Goal: Task Accomplishment & Management: Complete application form

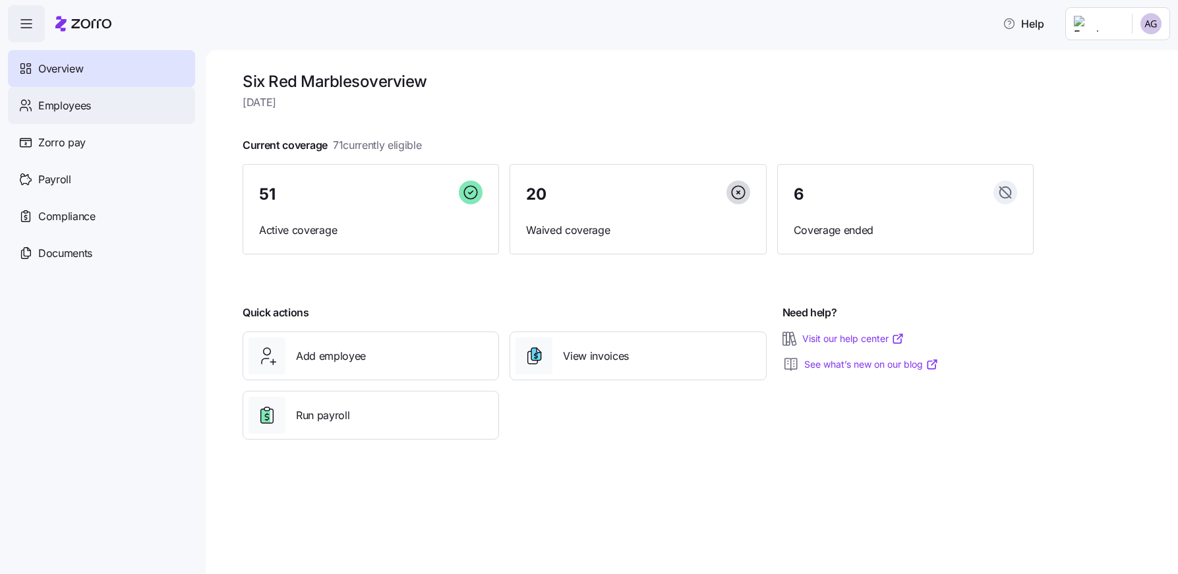
click at [83, 107] on span "Employees" at bounding box center [64, 106] width 53 height 16
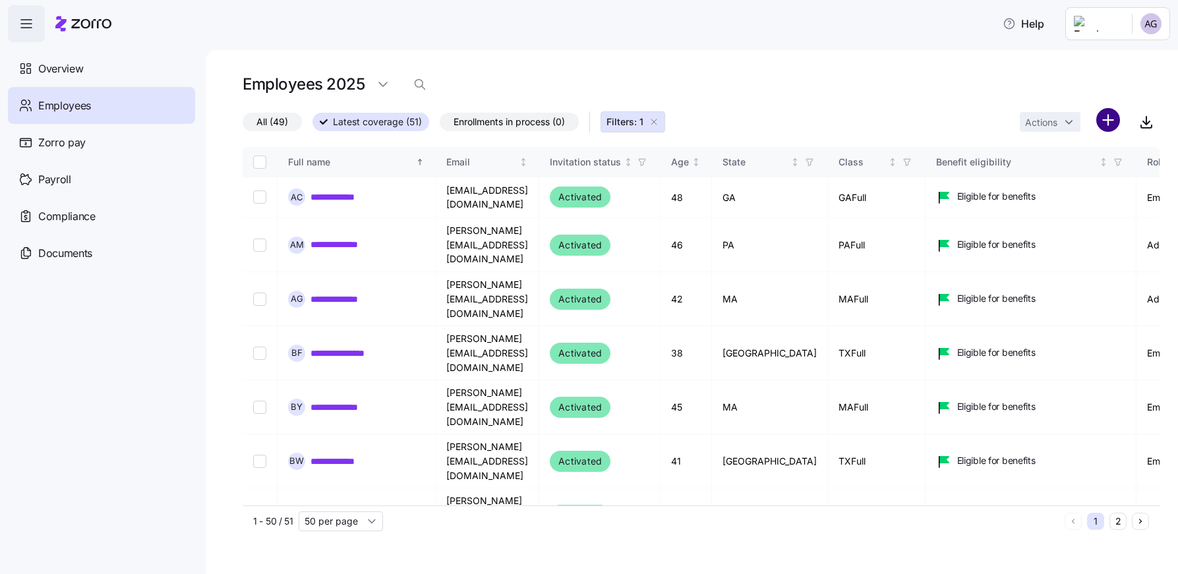
click at [1109, 121] on html "**********" at bounding box center [589, 283] width 1178 height 566
click at [1051, 173] on span "Add a new employee" at bounding box center [1065, 176] width 88 height 13
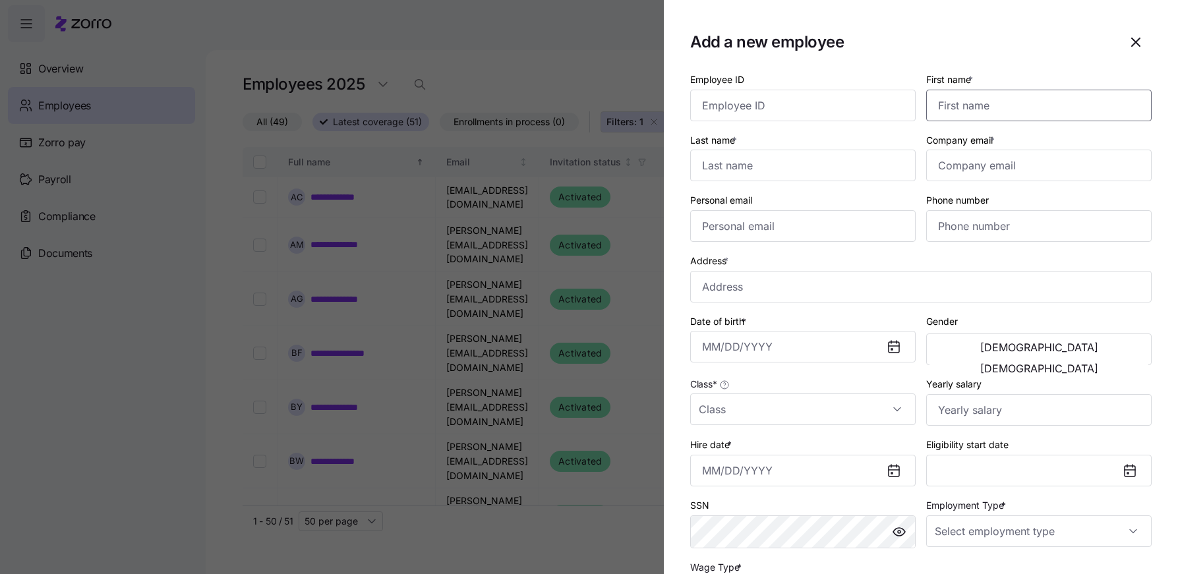
click at [952, 109] on input "First name *" at bounding box center [1038, 106] width 225 height 32
type input "[PERSON_NAME]"
click at [723, 168] on input "Last name *" at bounding box center [802, 166] width 225 height 32
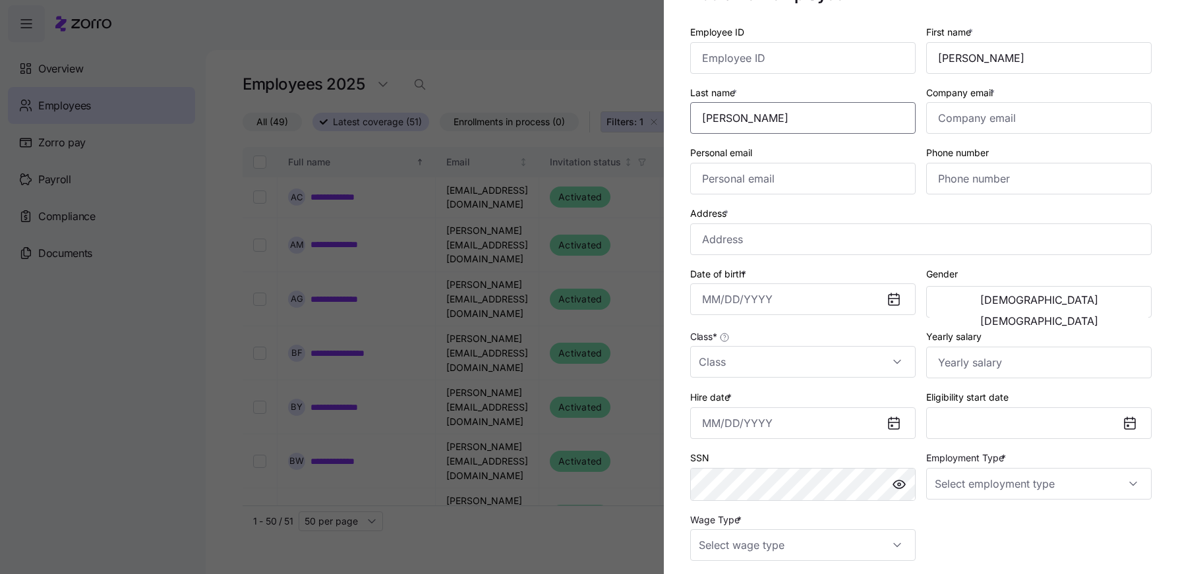
scroll to position [31, 0]
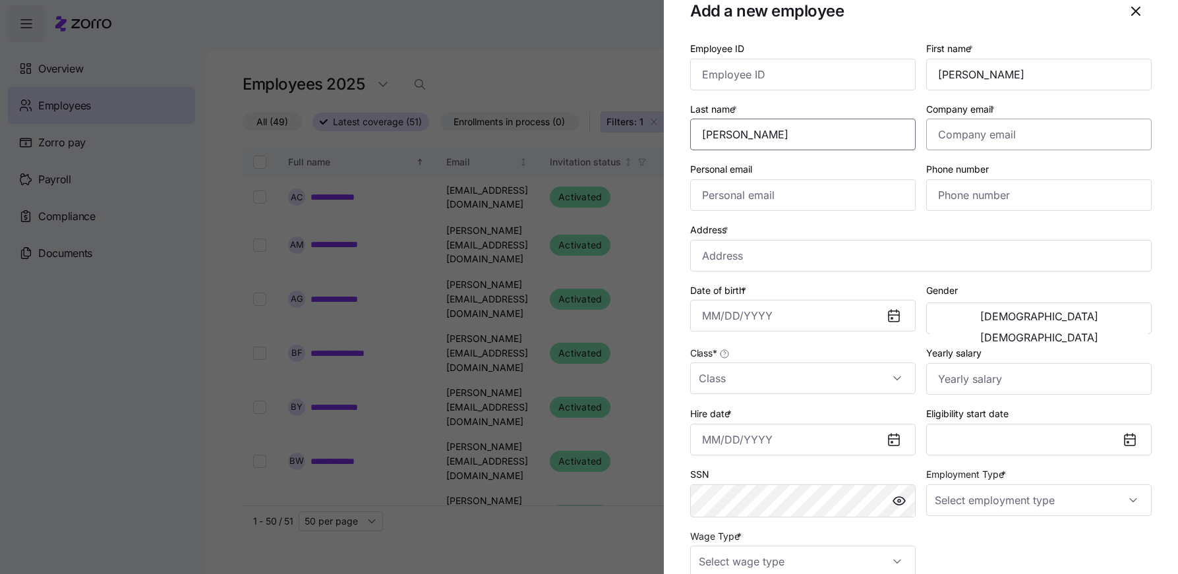
type input "[PERSON_NAME]"
click at [963, 127] on input "Company email *" at bounding box center [1038, 135] width 225 height 32
type input "[DOMAIN_NAME][EMAIL_ADDRESS][DOMAIN_NAME]"
click at [771, 189] on input "Personal email" at bounding box center [802, 195] width 225 height 32
click at [707, 266] on input "Address *" at bounding box center [920, 256] width 461 height 32
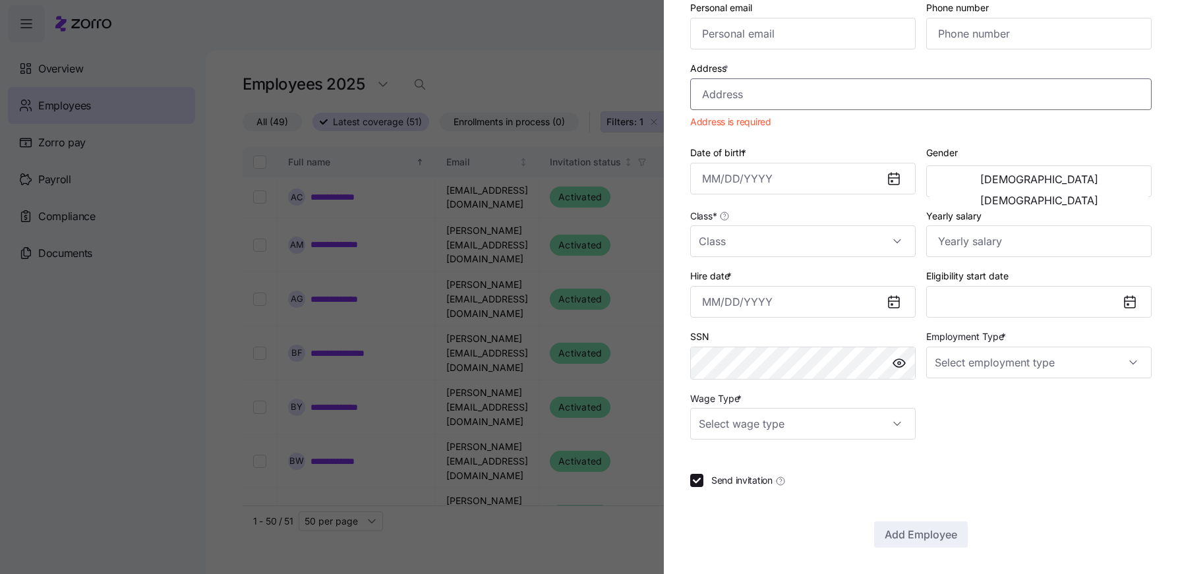
scroll to position [96, 0]
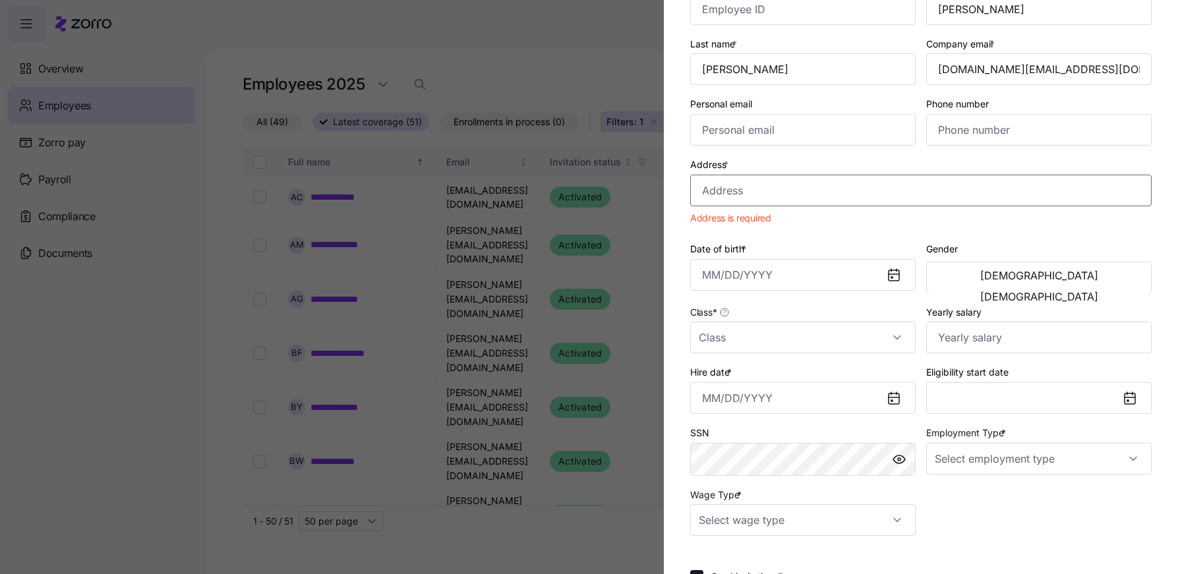
paste input "[STREET_ADDRESS]"
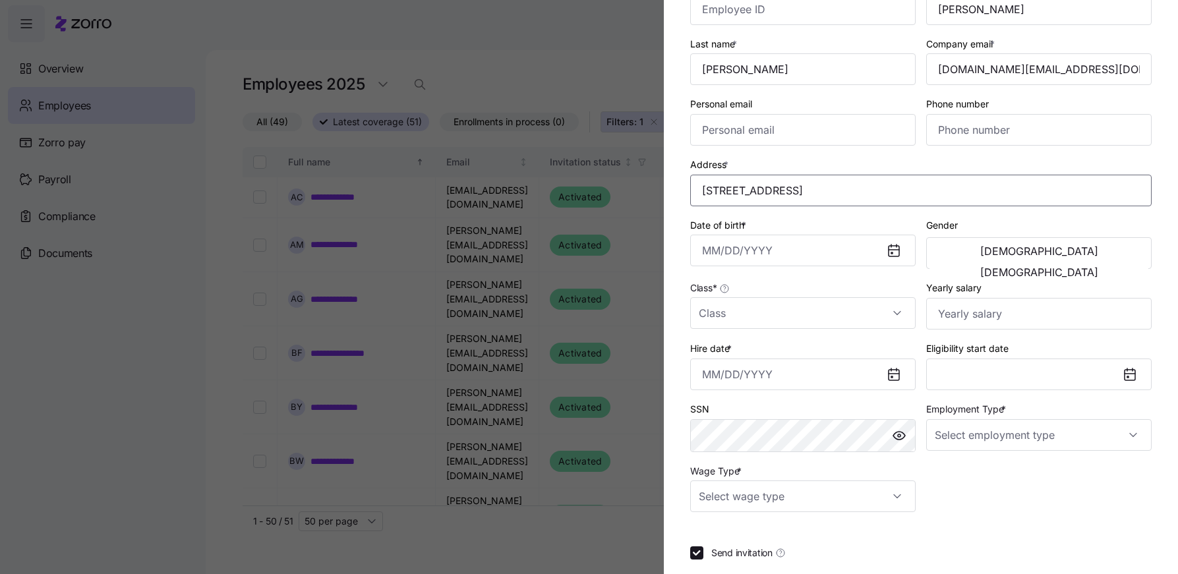
click at [810, 192] on input "[STREET_ADDRESS]" at bounding box center [920, 191] width 461 height 32
type input "[STREET_ADDRESS]"
click at [902, 280] on div "Class *" at bounding box center [802, 304] width 225 height 49
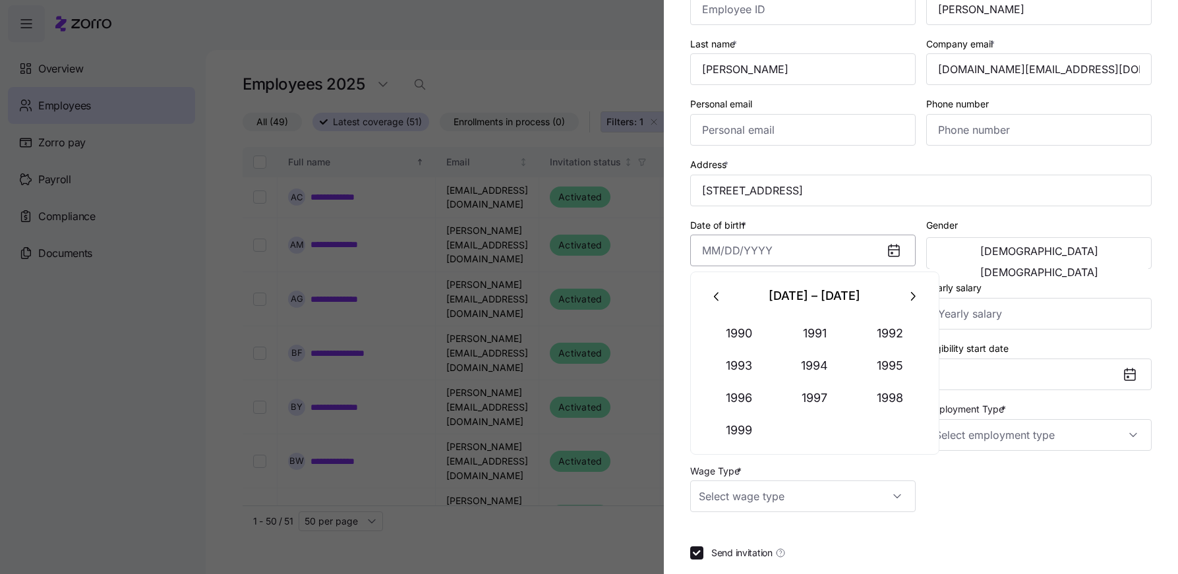
click at [741, 262] on input "Date of birth *" at bounding box center [802, 251] width 225 height 32
type input "[DATE]"
click at [1098, 267] on span "[DEMOGRAPHIC_DATA]" at bounding box center [1039, 272] width 118 height 11
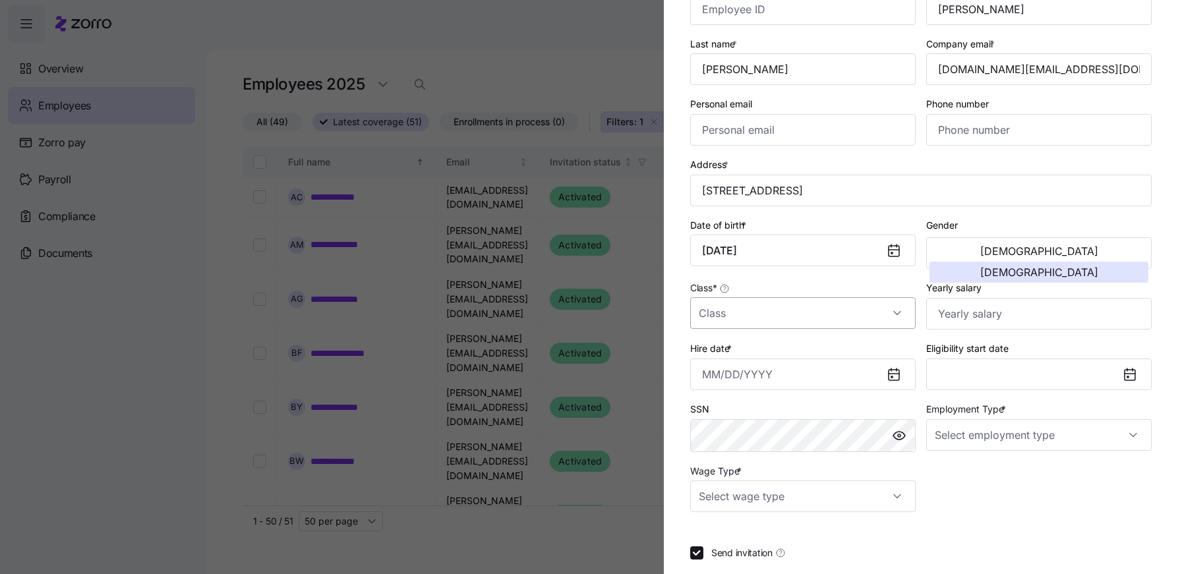
click at [838, 312] on input "Class *" at bounding box center [802, 313] width 225 height 32
click at [798, 418] on div "NYFull" at bounding box center [803, 421] width 215 height 28
type input "NYFull"
click at [894, 380] on icon at bounding box center [894, 375] width 11 height 11
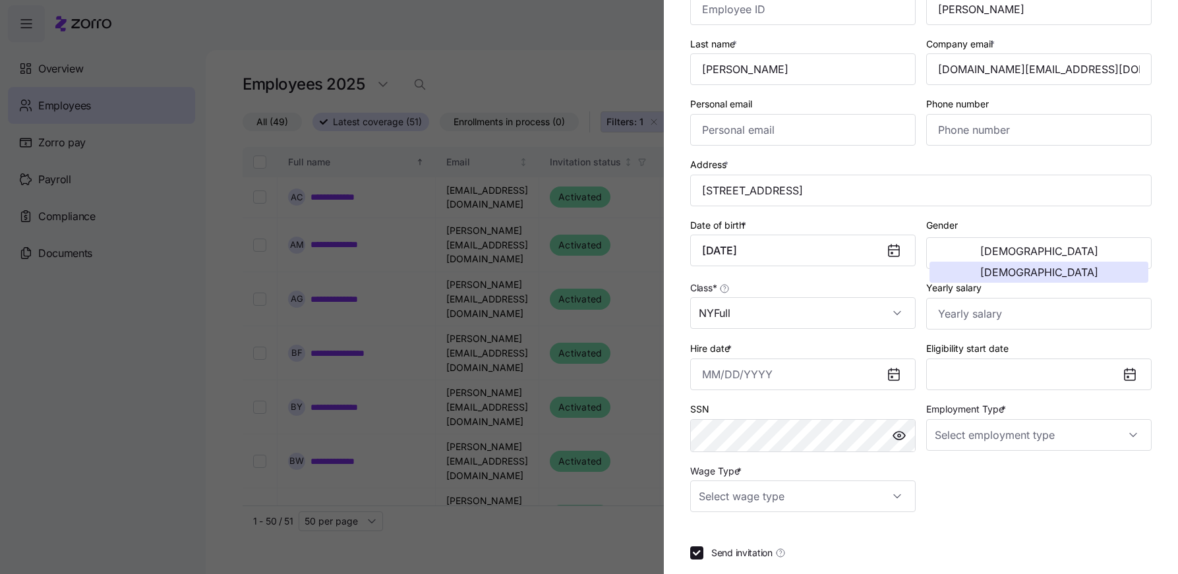
click at [893, 376] on icon at bounding box center [891, 376] width 1 height 1
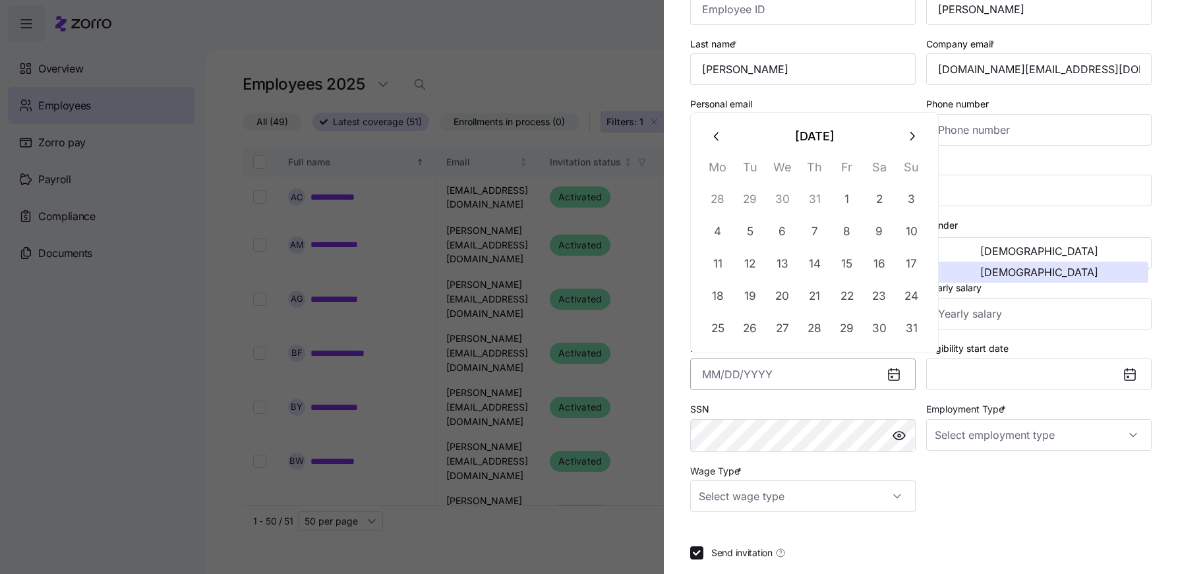
click at [789, 380] on input "Hire date *" at bounding box center [802, 375] width 225 height 32
click at [914, 134] on icon "button" at bounding box center [911, 136] width 15 height 15
click at [726, 233] on button "8" at bounding box center [718, 232] width 32 height 32
type input "[DATE]"
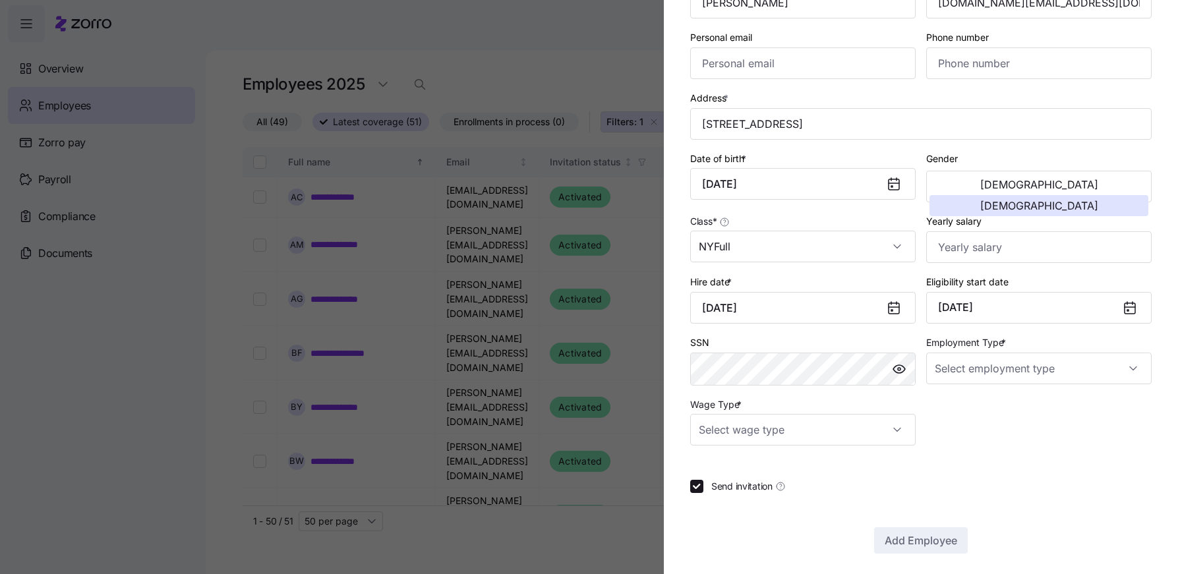
scroll to position [169, 0]
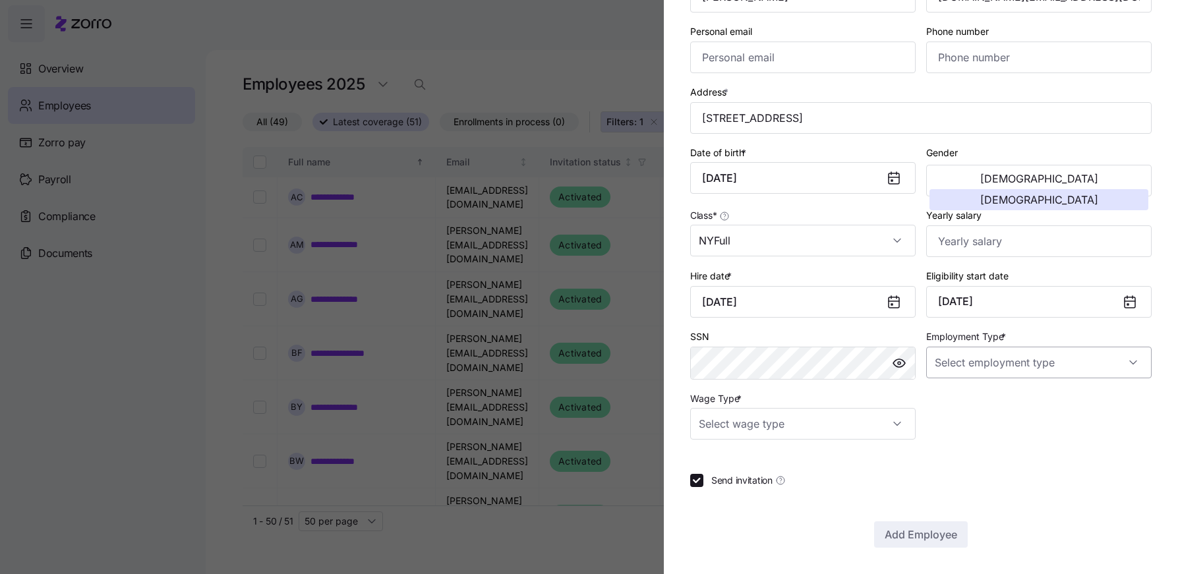
click at [1001, 359] on input "Employment Type *" at bounding box center [1038, 363] width 225 height 32
click at [970, 404] on span "Full Time" at bounding box center [961, 403] width 38 height 15
type input "Full Time"
click at [858, 425] on input "Wage Type *" at bounding box center [802, 424] width 225 height 32
click at [798, 472] on div "Salary" at bounding box center [803, 464] width 215 height 28
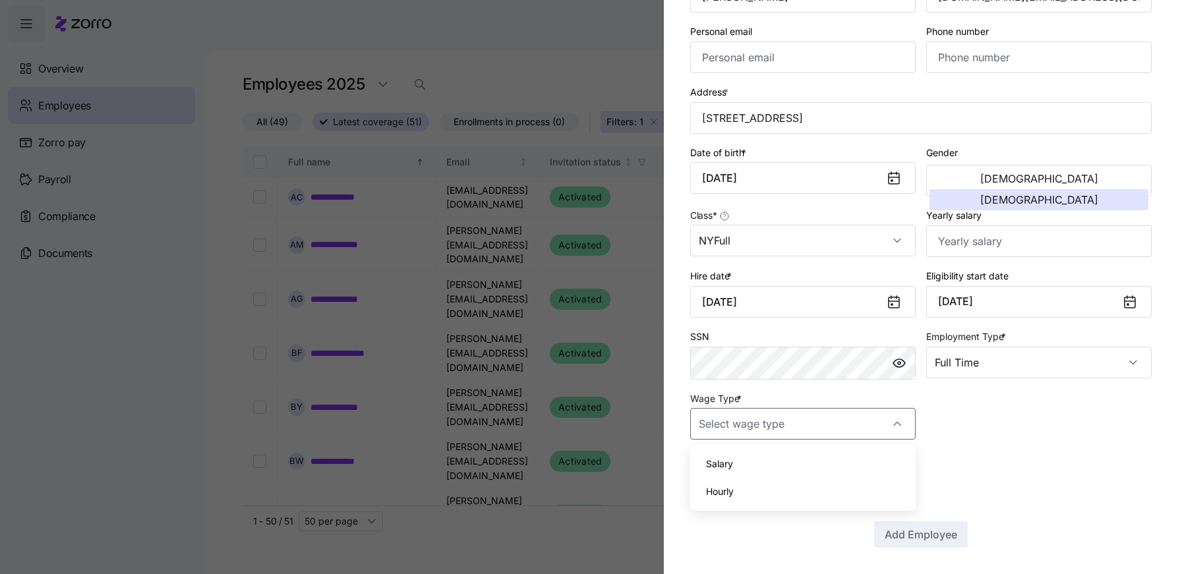
type input "Salary"
click at [888, 523] on button "Add Employee" at bounding box center [921, 534] width 94 height 26
